Goal: Obtain resource: Download file/media

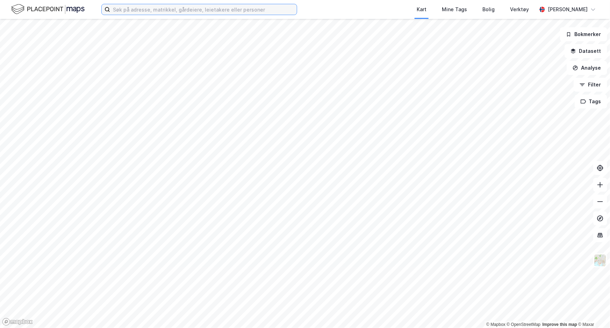
click at [190, 14] on input at bounding box center [203, 9] width 187 height 10
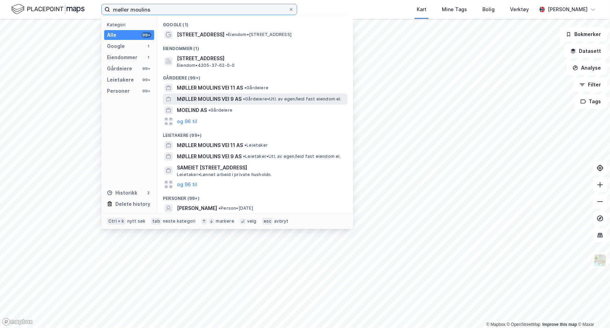
type input "møller moulins"
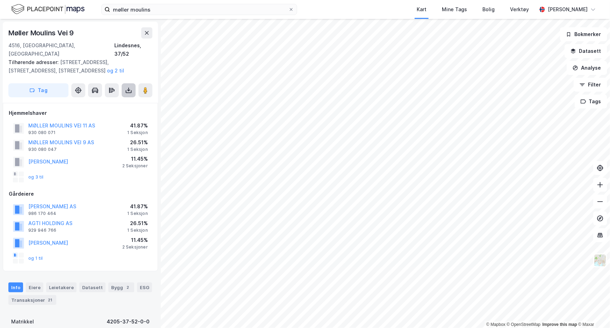
click at [124, 83] on button at bounding box center [129, 90] width 14 height 14
click at [126, 99] on div "Last ned grunnbok" at bounding box center [98, 104] width 75 height 11
